Goal: Use online tool/utility: Utilize a website feature to perform a specific function

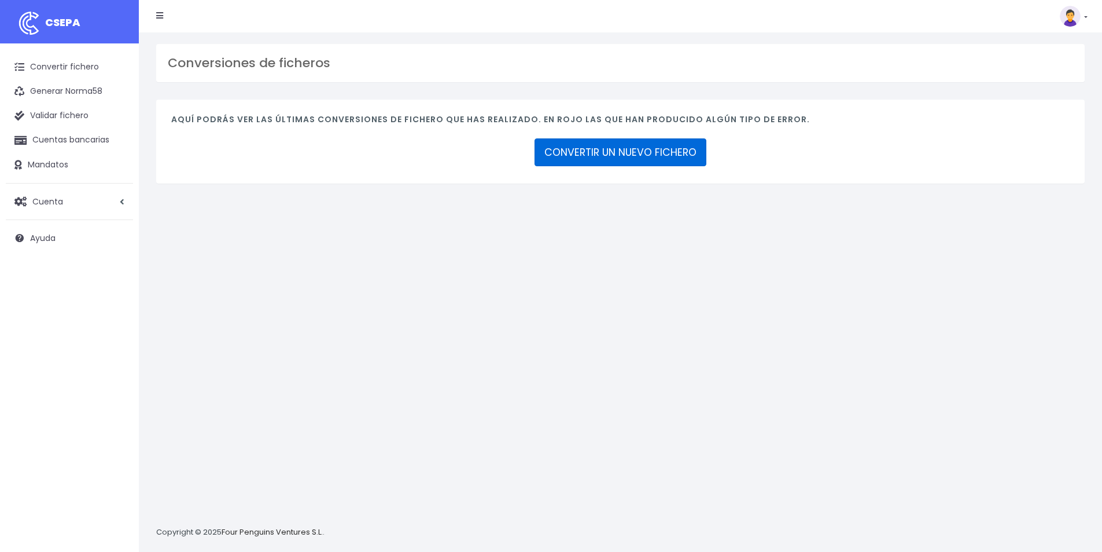
click at [599, 153] on link "CONVERTIR UN NUEVO FICHERO" at bounding box center [621, 152] width 172 height 28
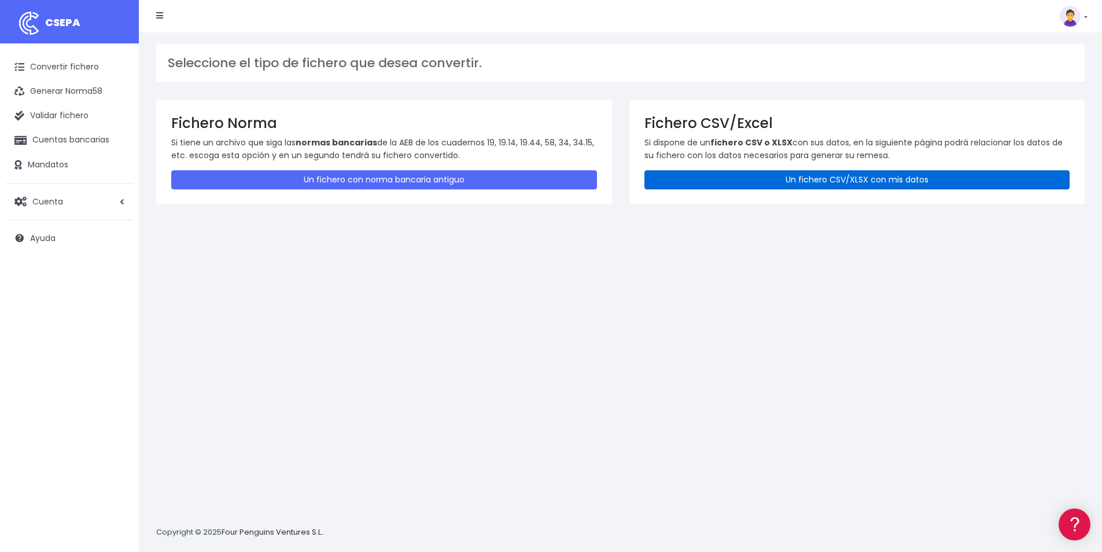
click at [916, 176] on link "Un fichero CSV/XLSX con mis datos" at bounding box center [858, 179] width 426 height 19
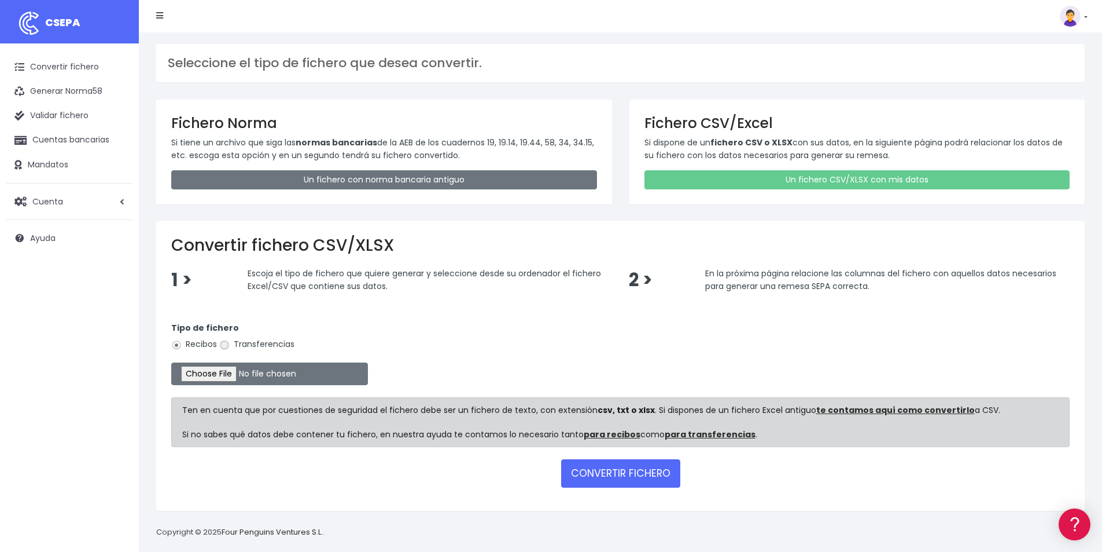
click at [223, 347] on input "Transferencias" at bounding box center [224, 345] width 10 height 10
radio input "true"
click at [241, 372] on input "file" at bounding box center [269, 373] width 197 height 23
type input "C:\fakepath\PAGOS 01-09-25.xlsx"
click at [639, 472] on button "CONVERTIR FICHERO" at bounding box center [620, 473] width 119 height 28
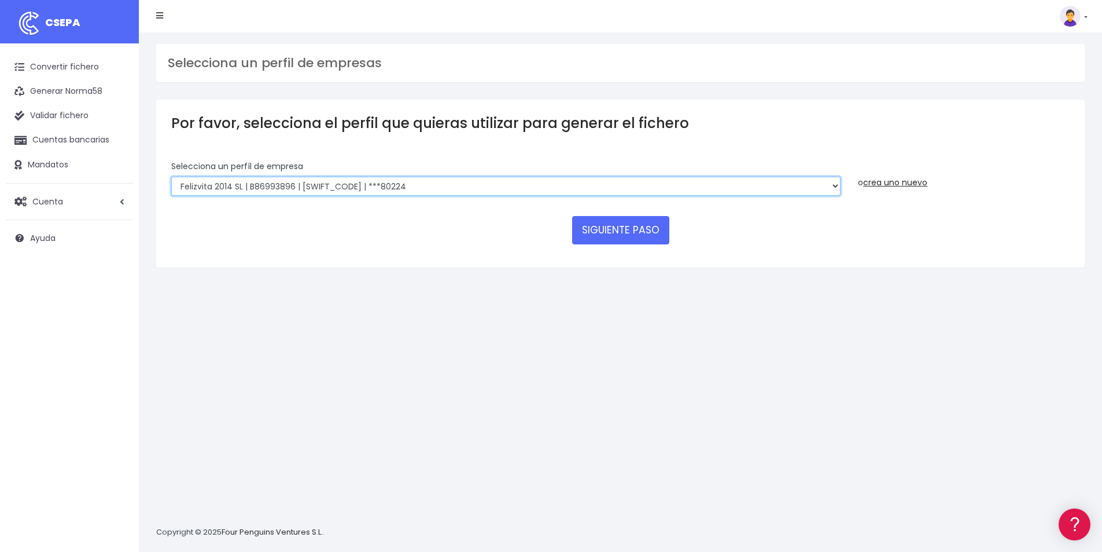
click at [451, 192] on select "Felizvita 2014 SL | B86993896 | CAIXESBBXXX | ***80224 Assisvita Asistencia S.L…" at bounding box center [506, 187] width 670 height 20
select select "1686"
click at [171, 177] on select "Felizvita 2014 SL | B86993896 | CAIXESBBXXX | ***80224 Assisvita Asistencia S.L…" at bounding box center [506, 187] width 670 height 20
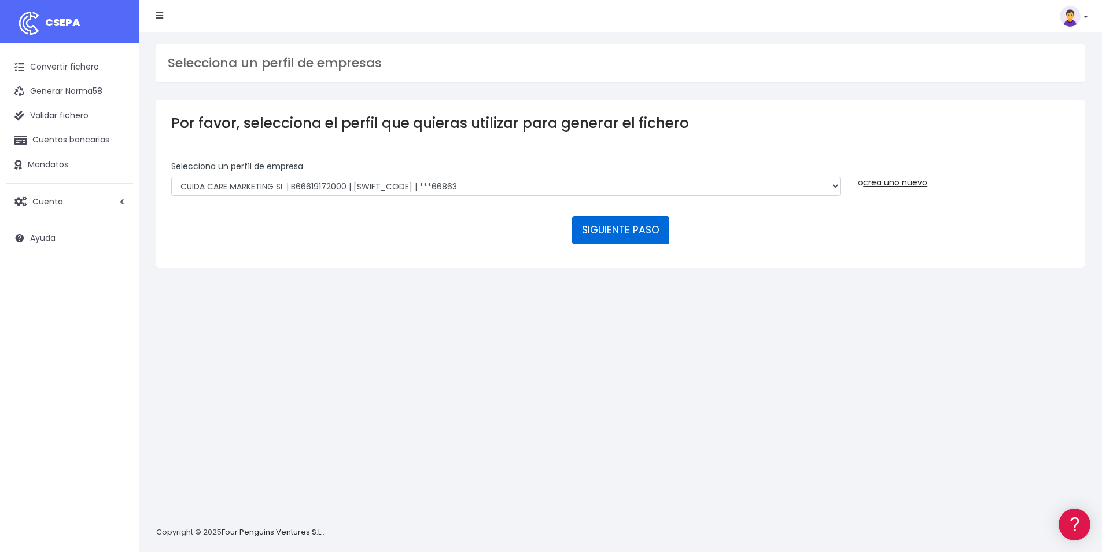
click at [614, 229] on button "SIGUIENTE PASO" at bounding box center [620, 230] width 97 height 28
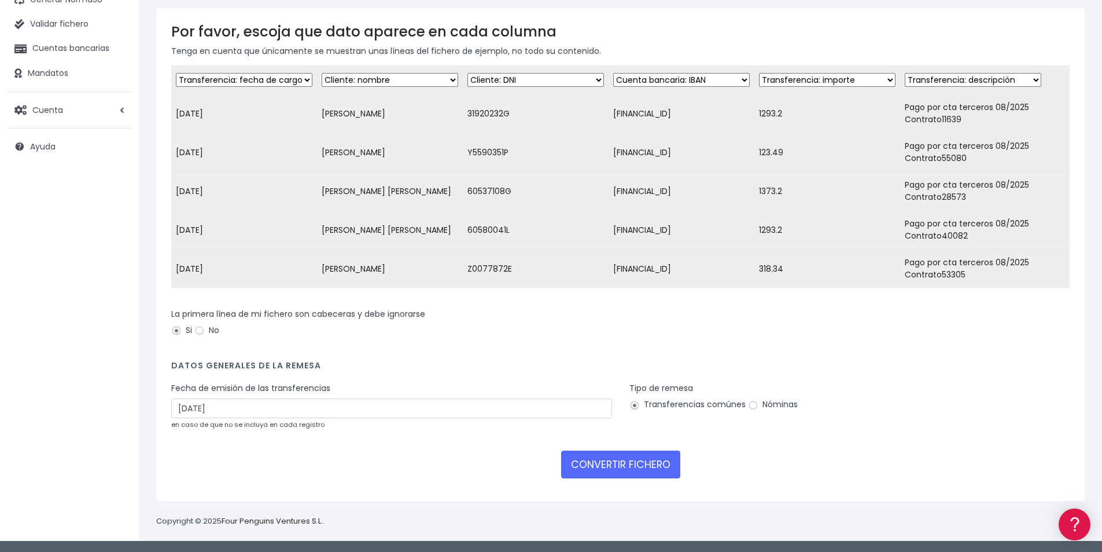
scroll to position [100, 0]
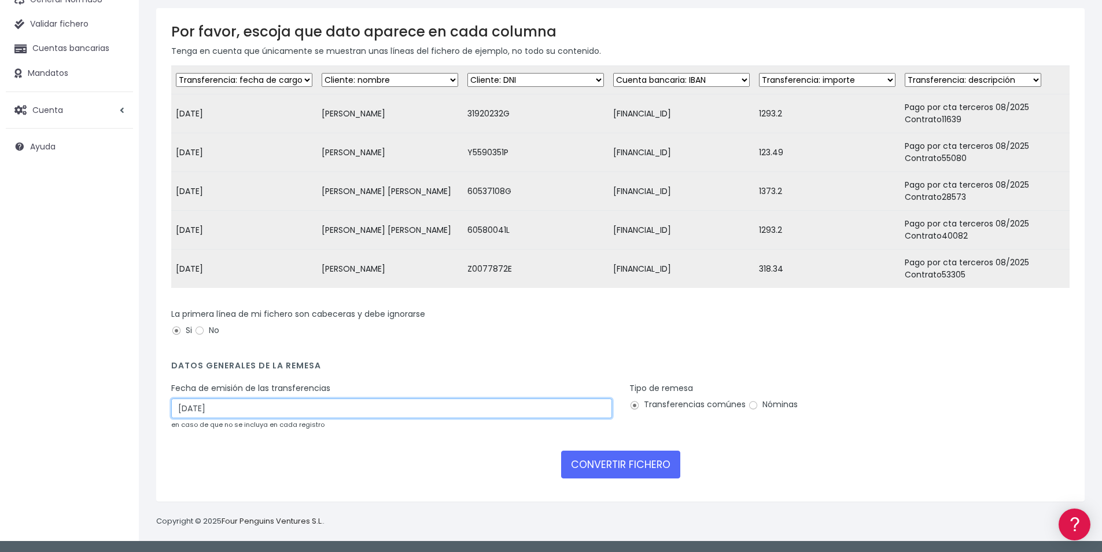
click at [220, 415] on input "03/09/2025" at bounding box center [391, 408] width 441 height 20
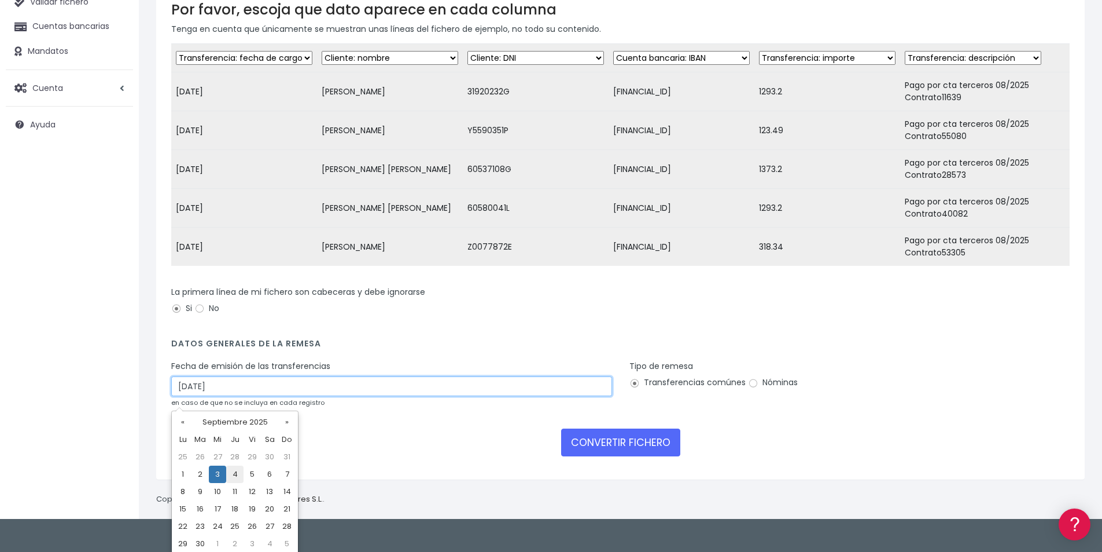
scroll to position [117, 0]
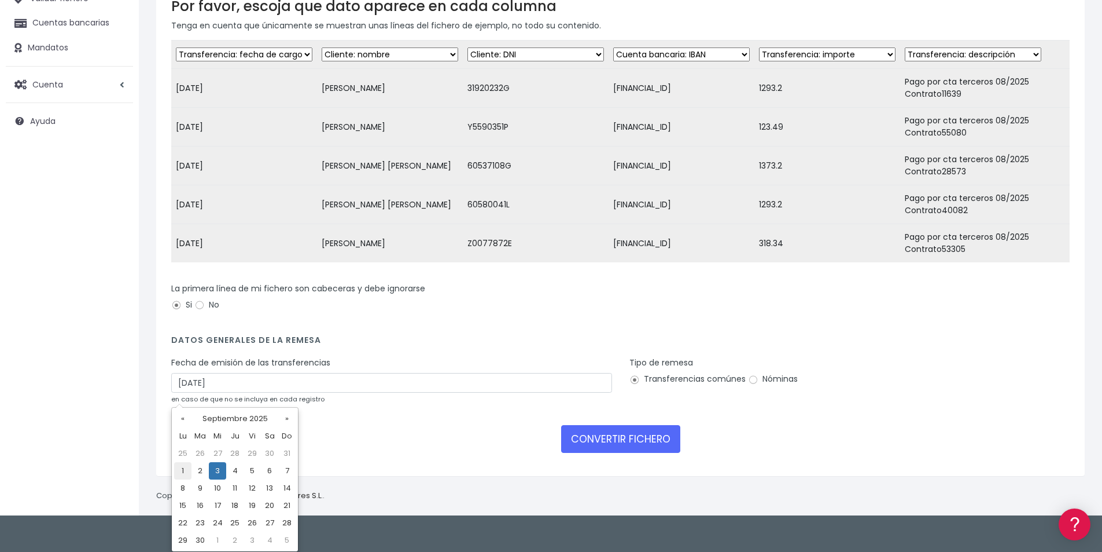
click at [182, 472] on td "1" at bounding box center [182, 470] width 17 height 17
type input "01/09/2025"
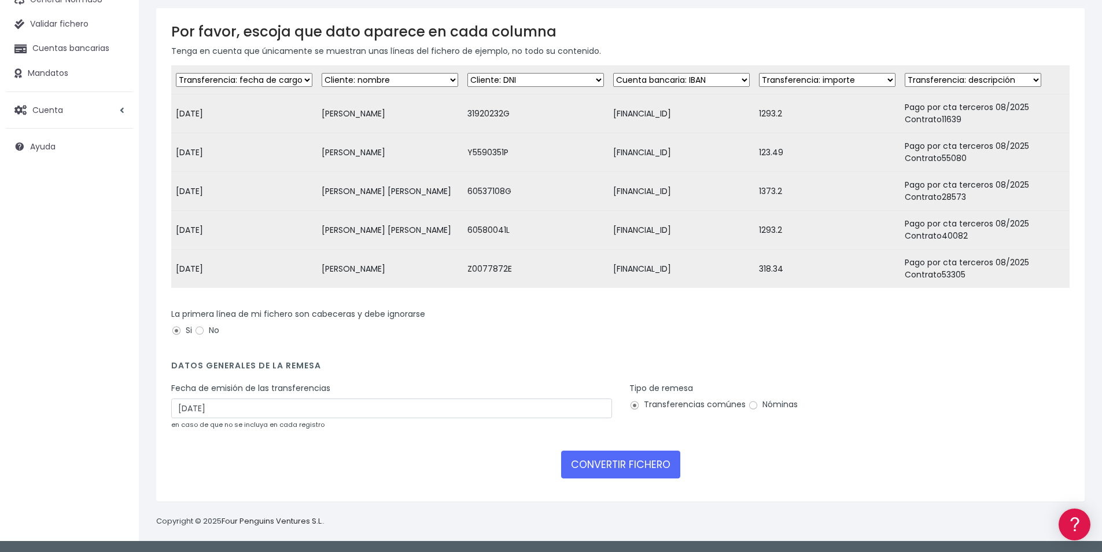
scroll to position [100, 0]
click at [752, 407] on input "Nóminas" at bounding box center [753, 405] width 10 height 10
radio input "true"
click at [200, 331] on input "No" at bounding box center [199, 330] width 10 height 10
radio input "true"
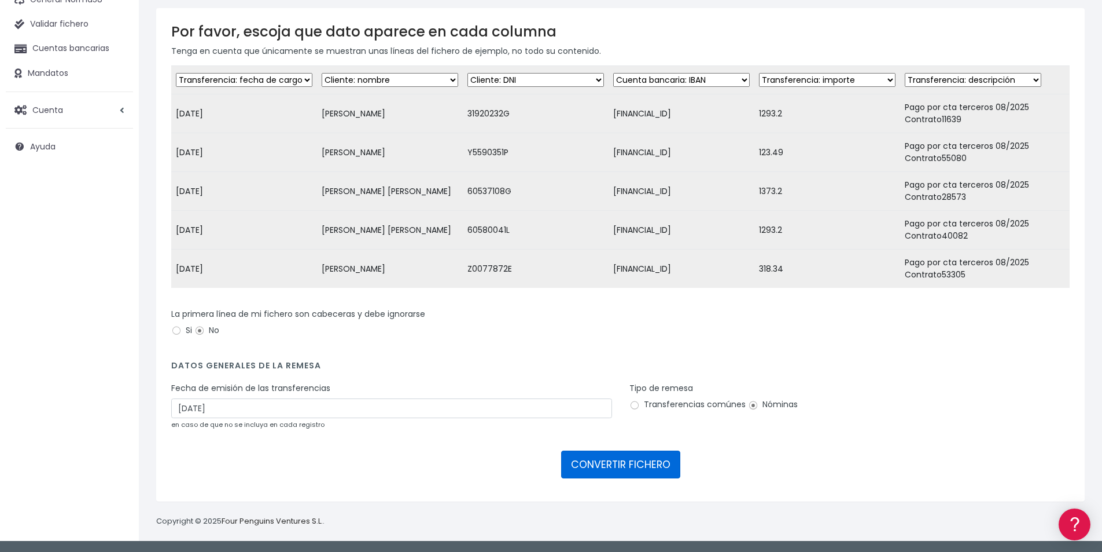
click at [643, 462] on button "CONVERTIR FICHERO" at bounding box center [620, 464] width 119 height 28
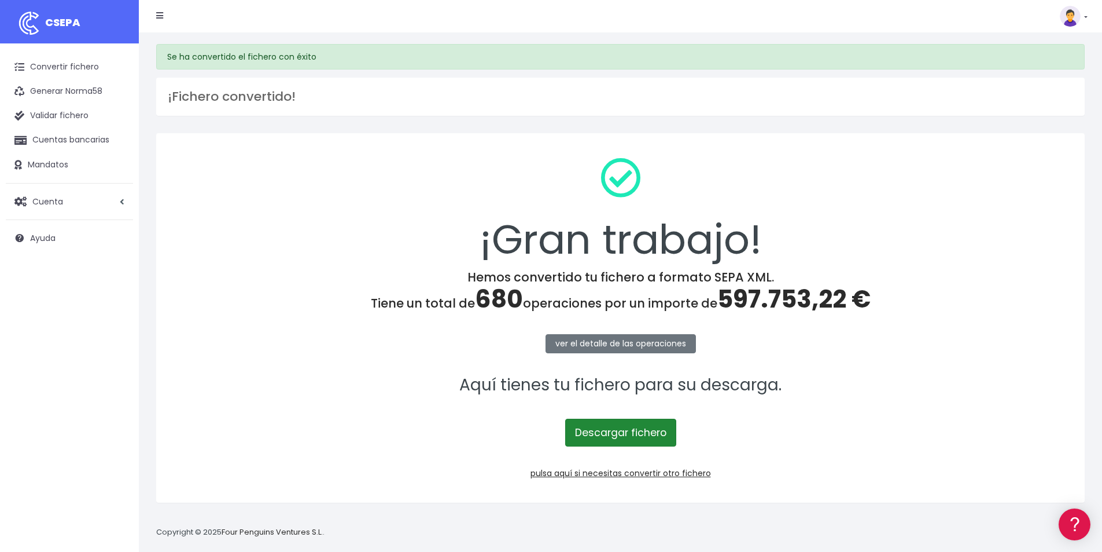
click at [639, 438] on link "Descargar fichero" at bounding box center [620, 432] width 111 height 28
click at [795, 300] on span "597.753,22 €" at bounding box center [794, 299] width 153 height 34
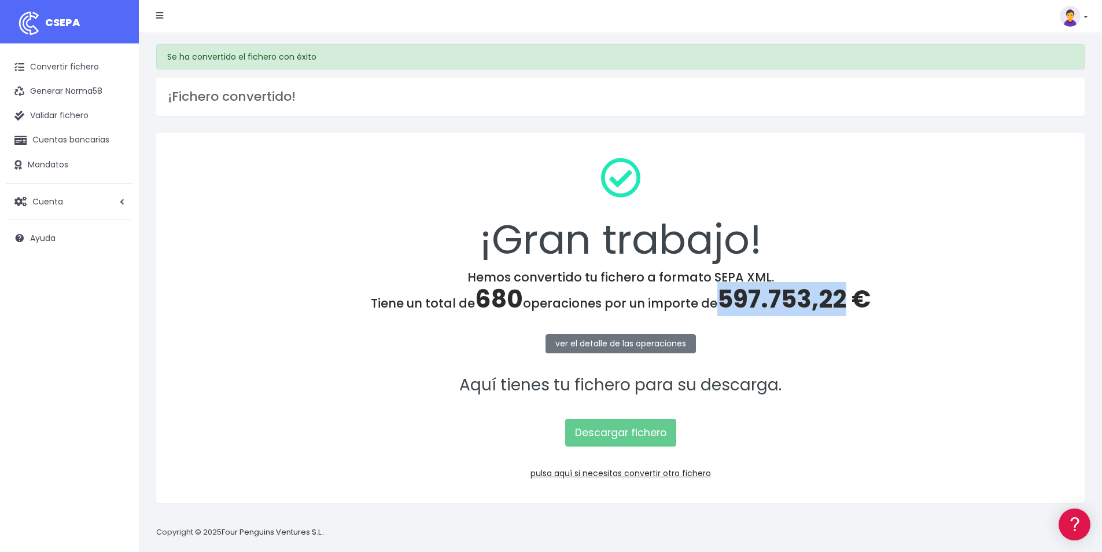
click at [795, 302] on span "597.753,22 €" at bounding box center [794, 299] width 153 height 34
copy span "597.753,22"
